Goal: Task Accomplishment & Management: Use online tool/utility

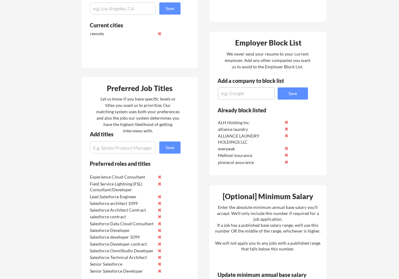
scroll to position [489, 0]
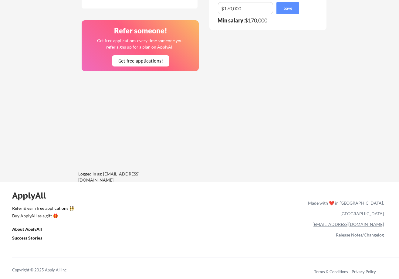
click at [369, 232] on link "Release Notes/Changelog" at bounding box center [360, 234] width 48 height 5
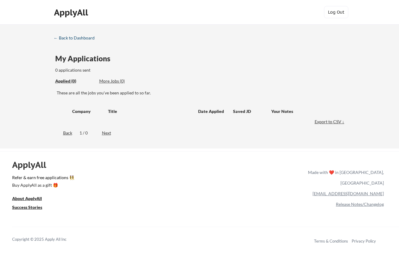
click at [78, 39] on div "← Back to Dashboard" at bounding box center [77, 38] width 46 height 4
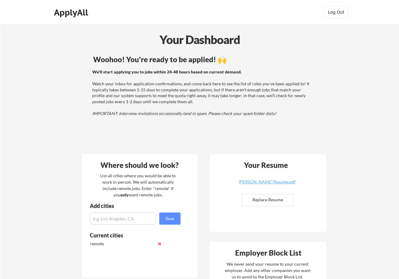
click at [197, 94] on div "We'll start applying you to jobs within 24-48 hours based on current demand. Wa…" at bounding box center [201, 93] width 219 height 48
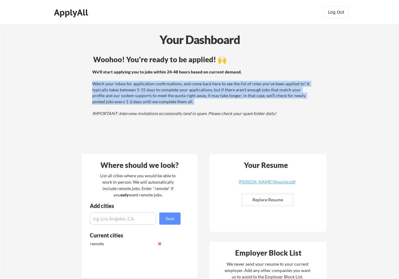
click at [197, 94] on div "We'll start applying you to jobs within 24-48 hours based on current demand. Wa…" at bounding box center [201, 93] width 219 height 48
click at [200, 100] on div "We'll start applying you to jobs within 24-48 hours based on current demand. Wa…" at bounding box center [201, 93] width 219 height 48
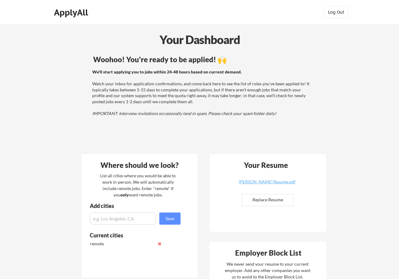
click at [212, 178] on div "Your Resume [PERSON_NAME] Resume.pdf Replace Resume ✅ Replaced!" at bounding box center [267, 193] width 117 height 78
